Goal: Download file/media

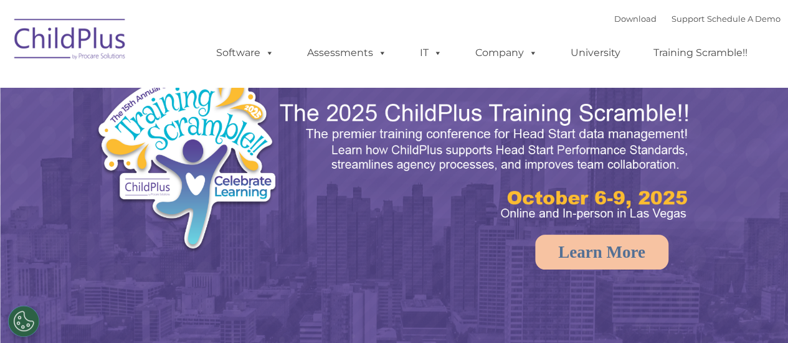
select select "MEDIUM"
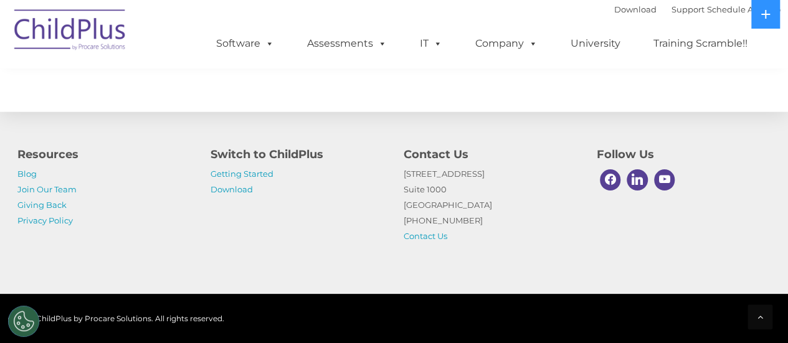
scroll to position [1510, 0]
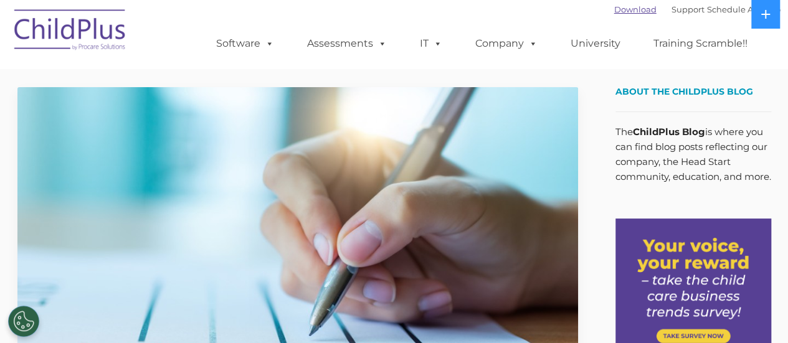
click at [615, 13] on link "Download" at bounding box center [636, 9] width 42 height 10
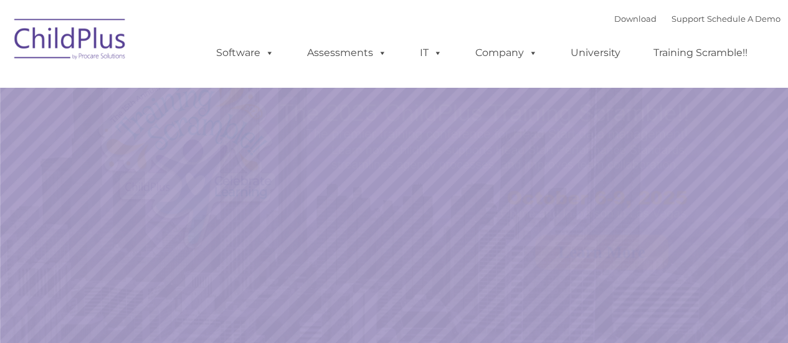
select select "MEDIUM"
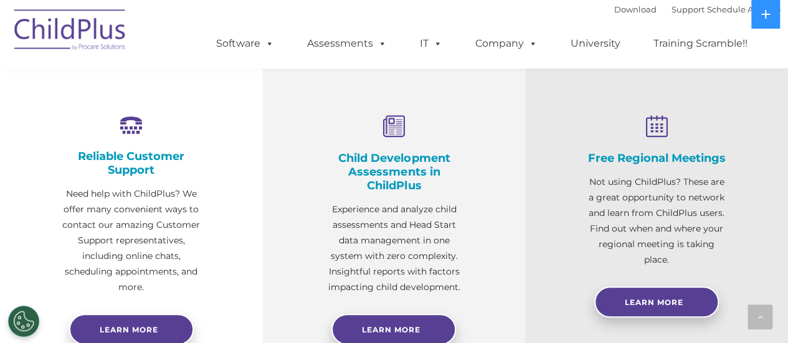
scroll to position [268, 0]
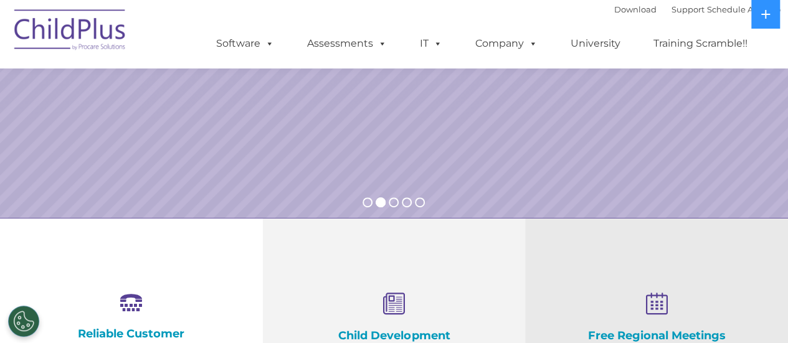
drag, startPoint x: 774, startPoint y: 79, endPoint x: 777, endPoint y: 46, distance: 33.1
click at [777, 46] on ul "Software ChildPlus: The original and most widely-used Head Start data managemen…" at bounding box center [486, 44] width 590 height 50
